Goal: Check status

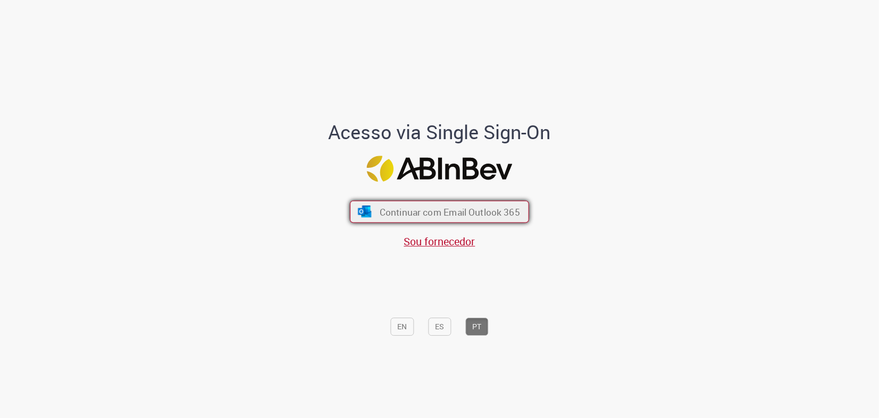
click at [426, 207] on span "Continuar com Email Outlook 365" at bounding box center [450, 212] width 140 height 12
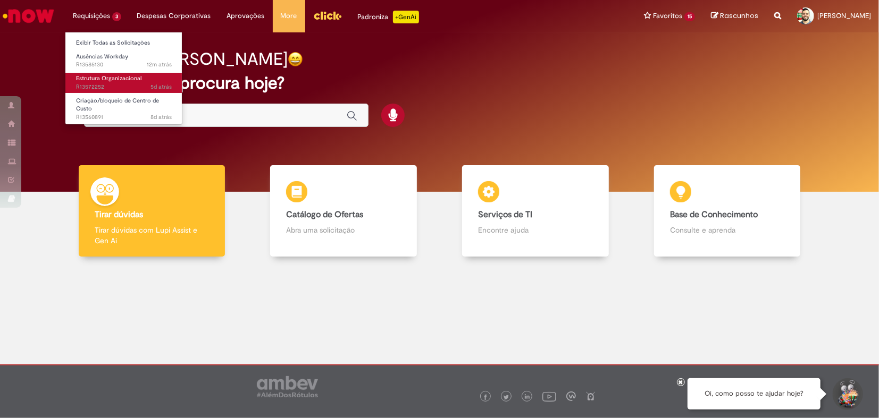
click at [123, 87] on span "5d atrás 5 dias atrás R13572252" at bounding box center [124, 87] width 96 height 9
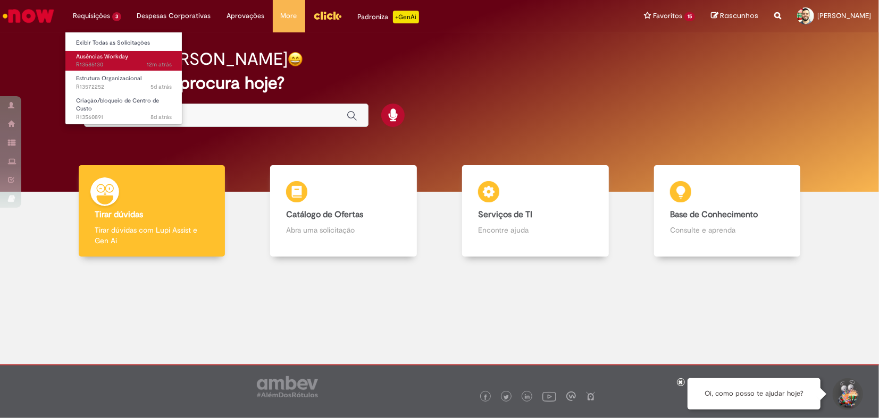
click at [117, 57] on span "Ausências Workday" at bounding box center [102, 57] width 52 height 8
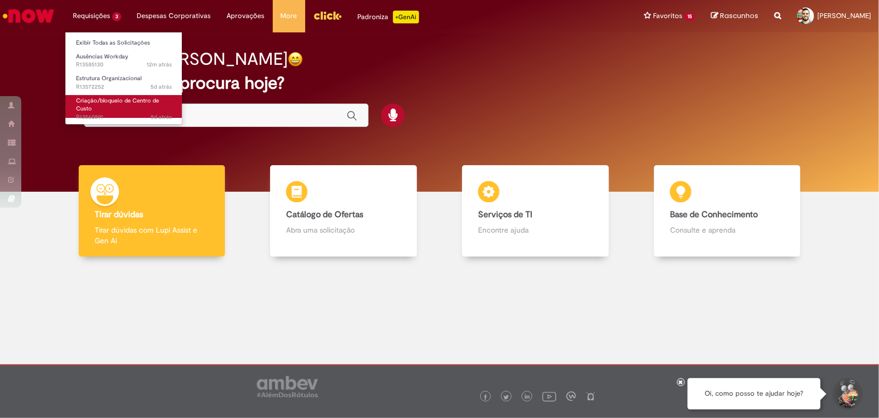
click at [132, 106] on link "Criação/bloqueio de Centro de Custo 8d atrás 8 dias atrás R13560891" at bounding box center [123, 106] width 117 height 23
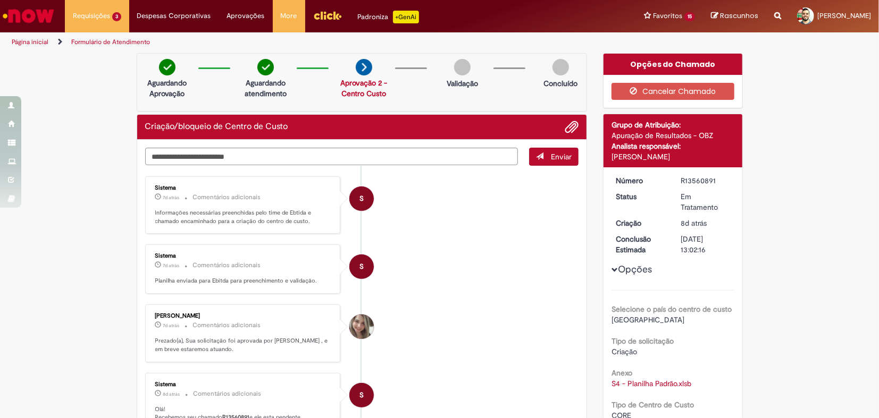
click at [436, 218] on li "S Sistema 7d atrás 7 dias atrás Comentários adicionais Informações necessárias …" at bounding box center [362, 206] width 434 height 58
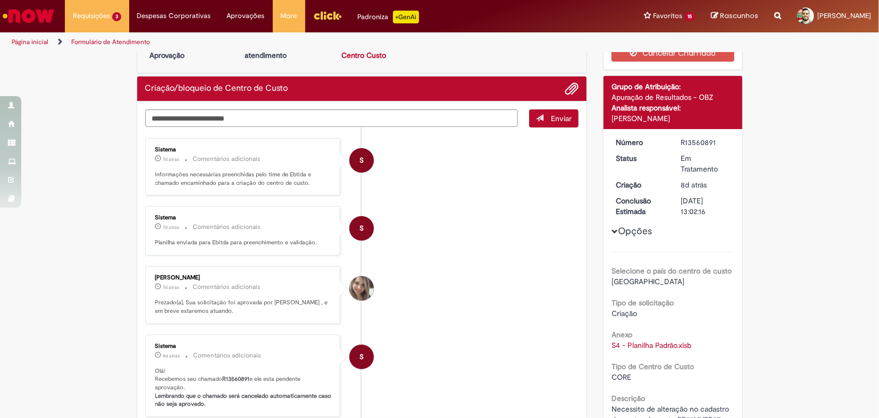
scroll to position [59, 0]
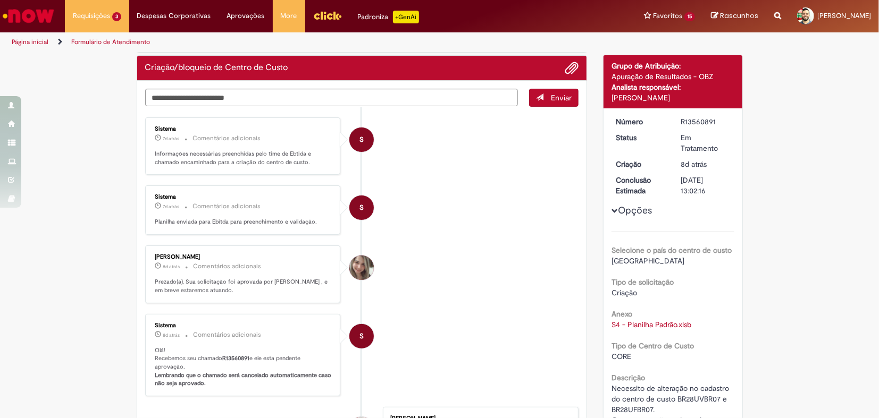
click at [520, 285] on li "[PERSON_NAME] 8d atrás 8 dias atrás Comentários adicionais Prezado(a), Sua soli…" at bounding box center [362, 275] width 434 height 58
click at [429, 261] on li "[PERSON_NAME] 8d atrás 8 dias atrás Comentários adicionais Prezado(a), Sua soli…" at bounding box center [362, 275] width 434 height 58
